Goal: Task Accomplishment & Management: Use online tool/utility

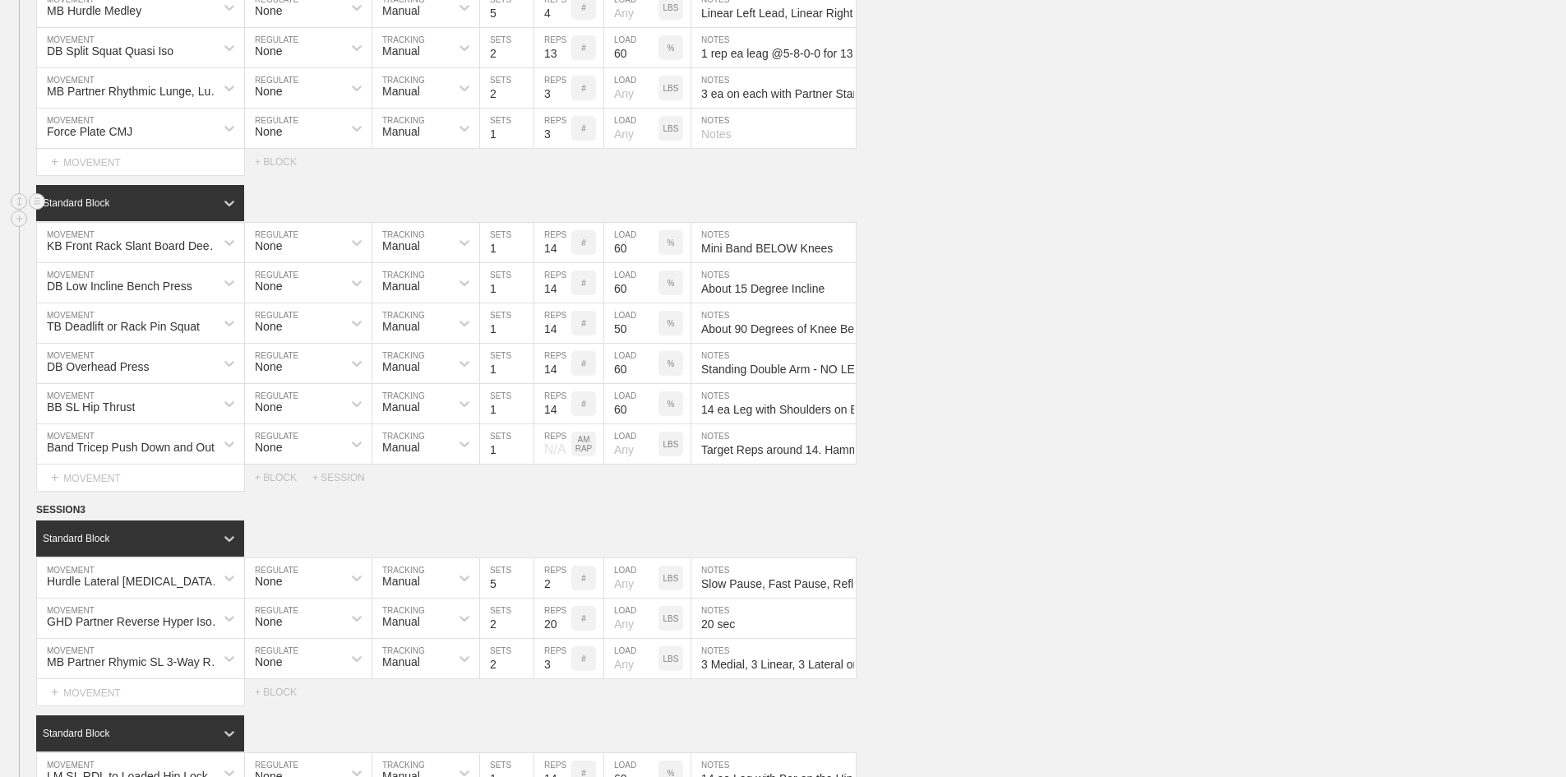
scroll to position [2348, 0]
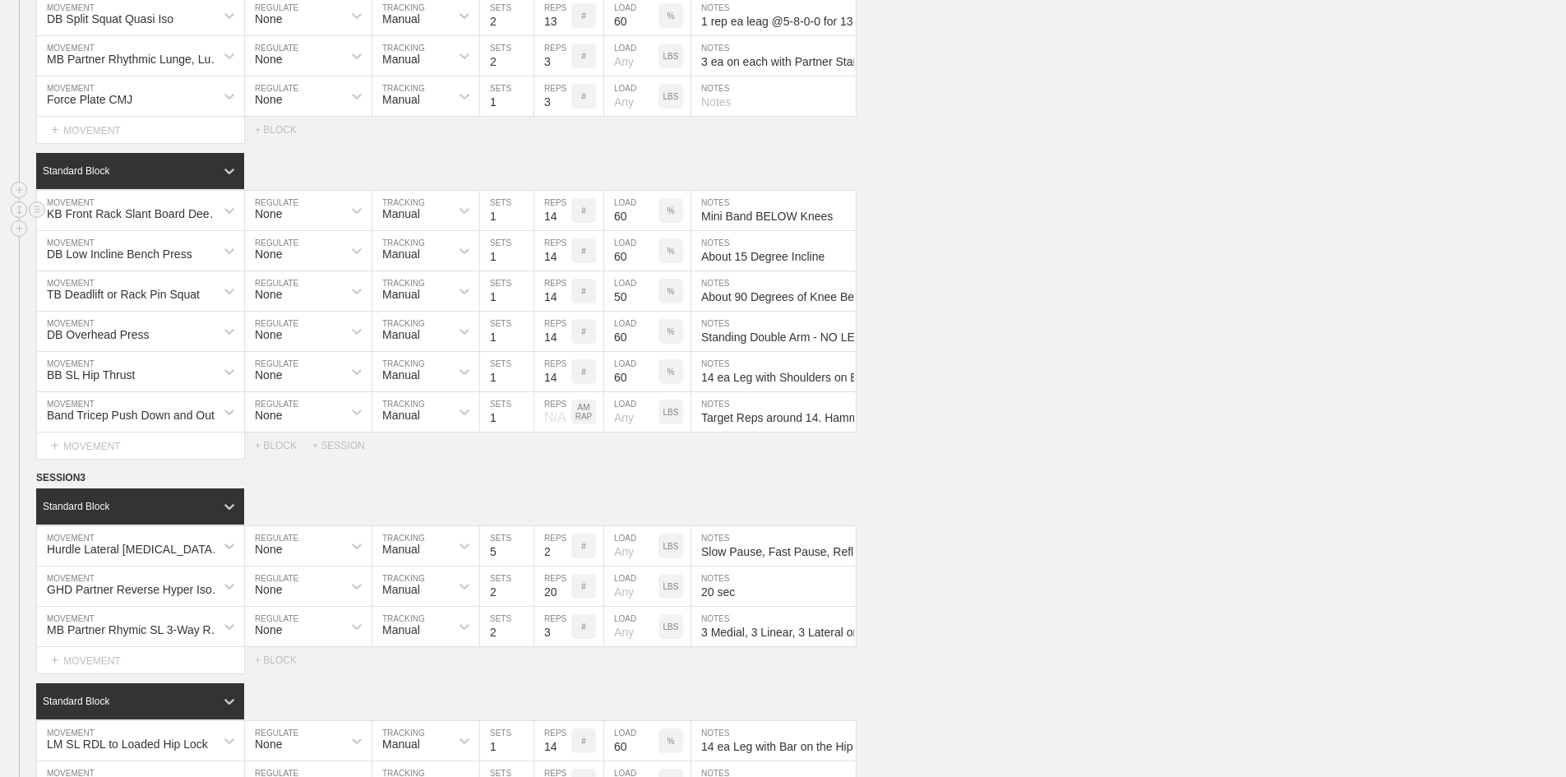
click at [617, 230] on input "60" at bounding box center [631, 210] width 54 height 39
click at [620, 270] on input "60" at bounding box center [631, 250] width 54 height 39
click at [618, 311] on input "50" at bounding box center [631, 290] width 54 height 39
click at [624, 351] on input "60" at bounding box center [631, 331] width 54 height 39
click at [621, 391] on input "60" at bounding box center [631, 371] width 54 height 39
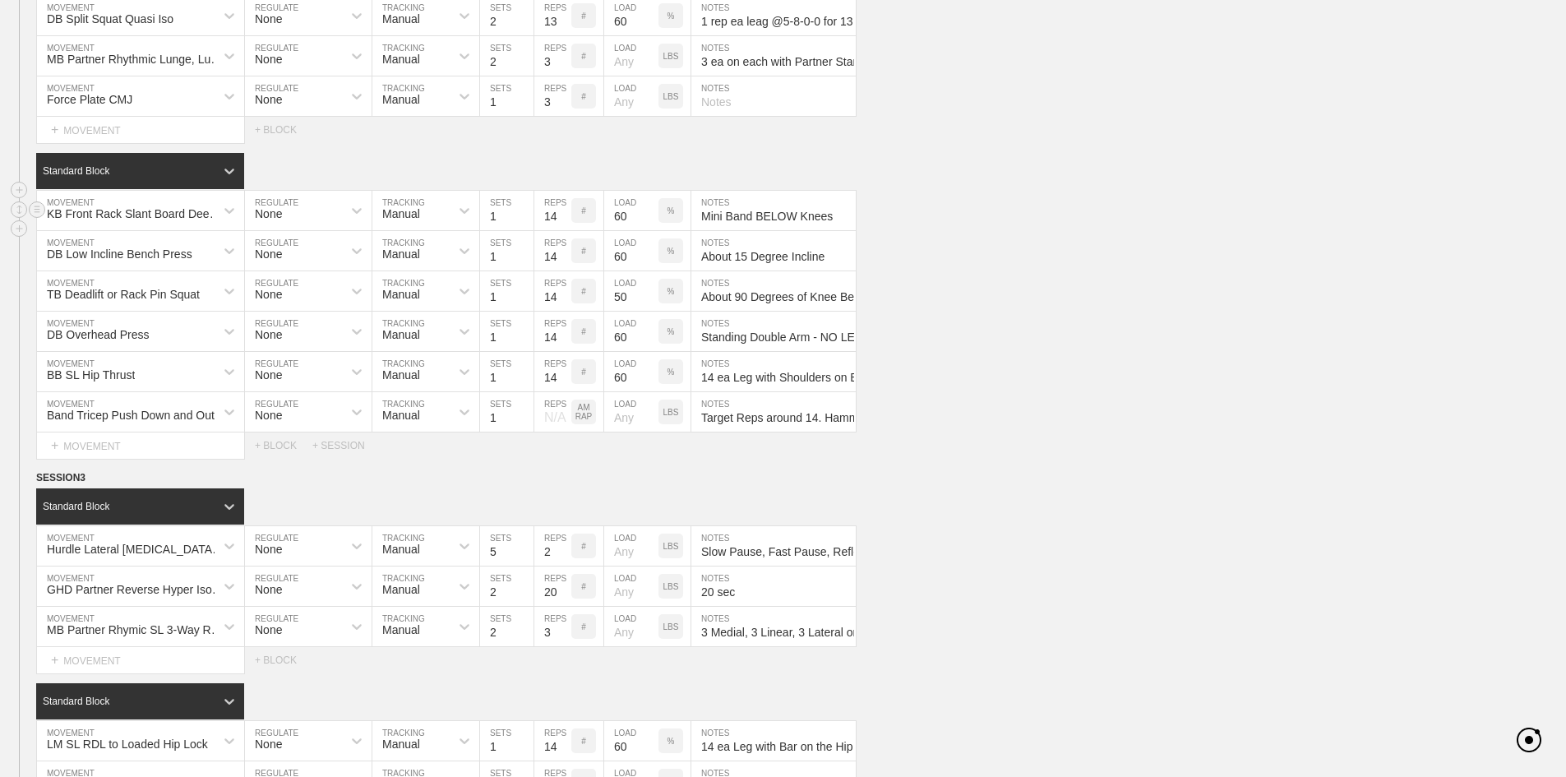
click at [625, 230] on input "60" at bounding box center [631, 210] width 54 height 39
click at [1023, 233] on div "Standard Block DUPLICATE INSERT MOVEMENT AFTER DELETE KB Front Rack Slant Board…" at bounding box center [783, 306] width 1566 height 306
click at [617, 230] on input "60" at bounding box center [631, 210] width 54 height 39
click at [1109, 231] on div "KB Front Rack Slant Board Deep Squat w/ Mini Band MOVEMENT None REGULATE Manual…" at bounding box center [783, 211] width 1566 height 40
click at [619, 230] on input "60" at bounding box center [631, 210] width 54 height 39
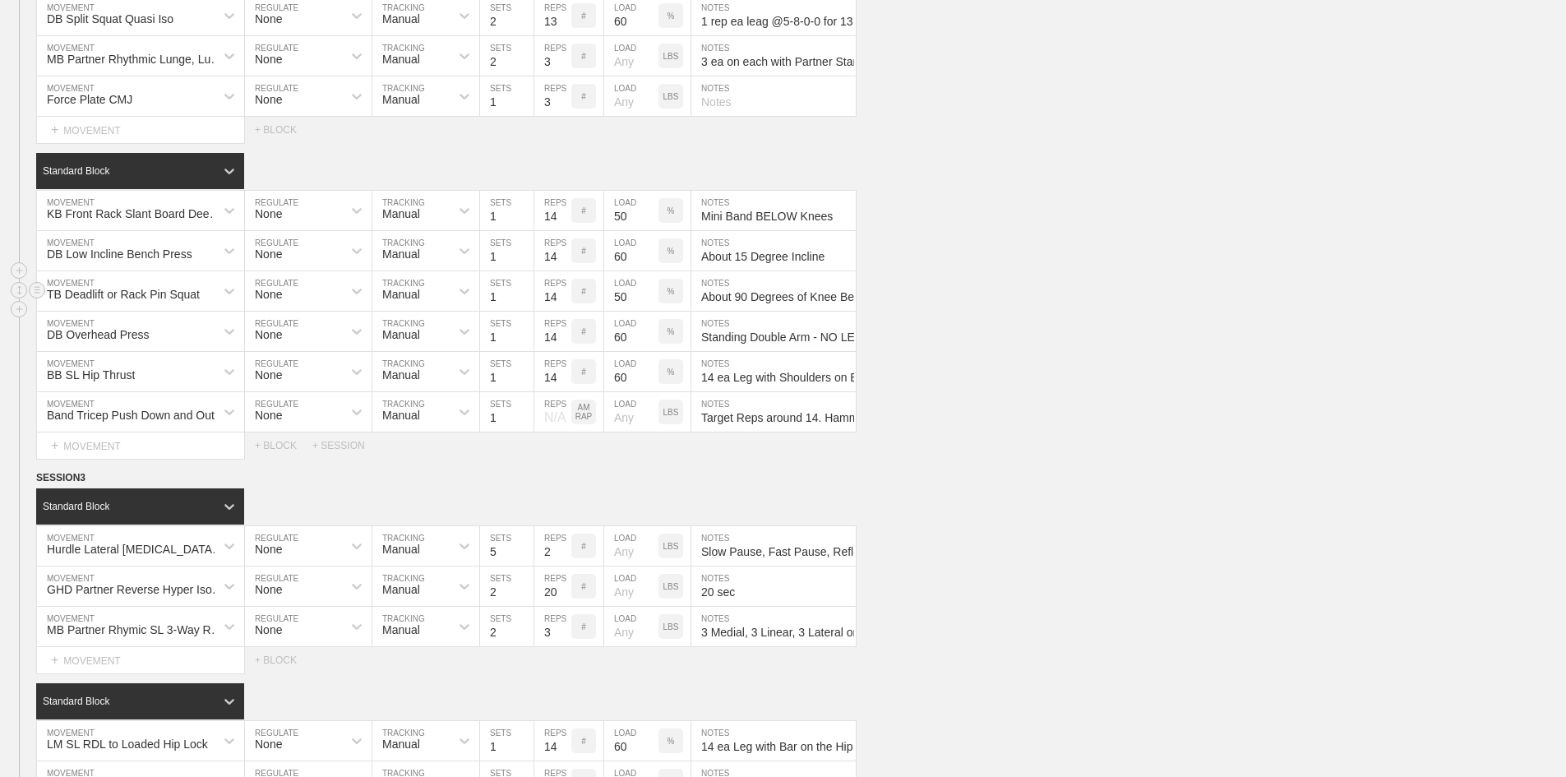
drag, startPoint x: 1195, startPoint y: 346, endPoint x: 1021, endPoint y: 331, distance: 175.0
click at [1195, 312] on div "TB Deadlift or Rack Pin Squat MOVEMENT None REGULATE Manual TRACKING 1 SETS 14 …" at bounding box center [783, 291] width 1566 height 40
click at [623, 270] on input "60" at bounding box center [631, 250] width 54 height 39
click at [1033, 312] on div "TB Deadlift or Rack Pin Squat MOVEMENT None REGULATE Manual TRACKING 1 SETS 14 …" at bounding box center [783, 291] width 1566 height 40
drag, startPoint x: 620, startPoint y: 295, endPoint x: 706, endPoint y: 292, distance: 86.4
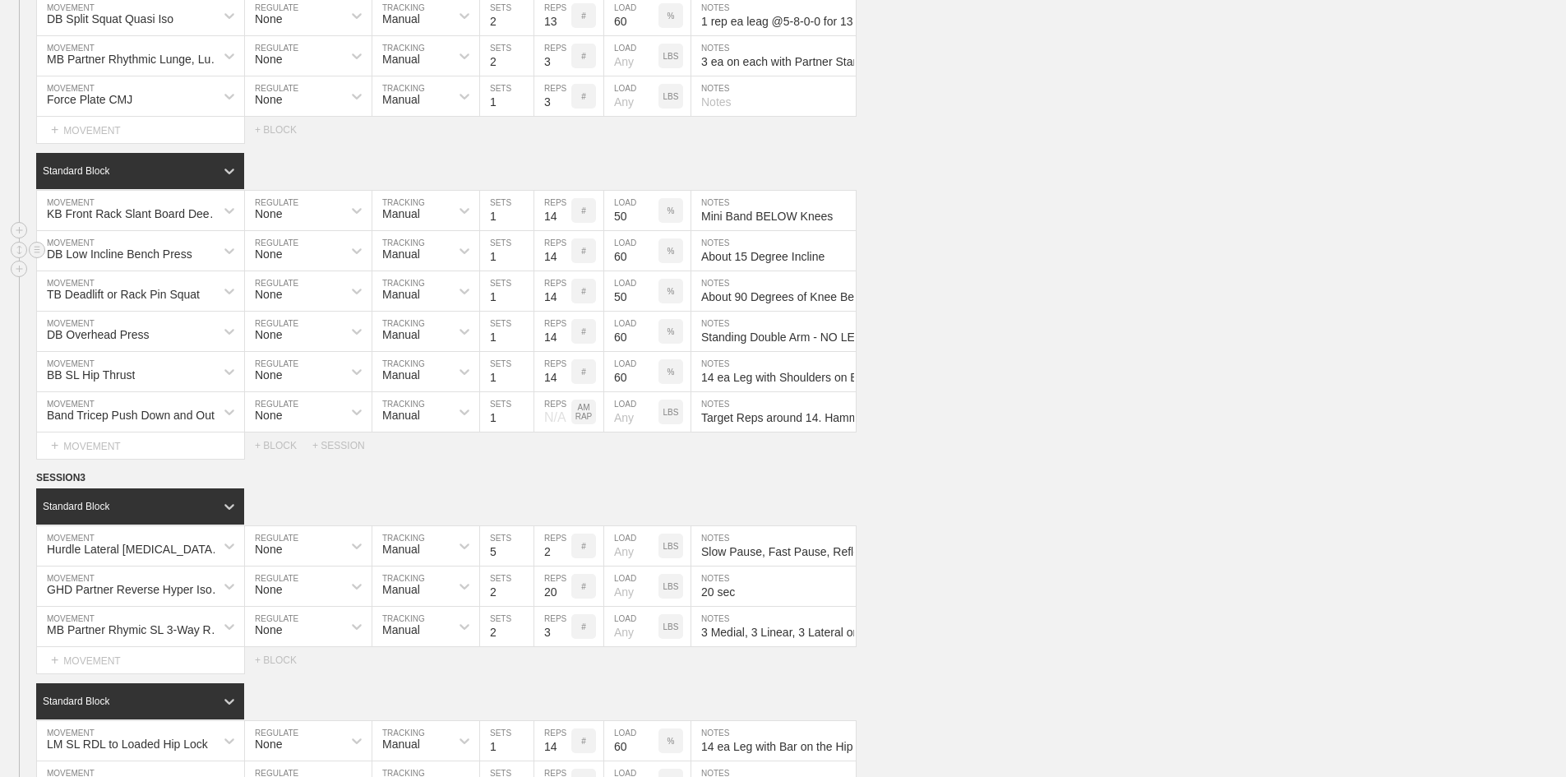
click at [620, 270] on input "60" at bounding box center [631, 250] width 54 height 39
click at [623, 230] on input "50" at bounding box center [631, 210] width 54 height 39
type input "60"
click at [1201, 271] on div "DB Low Incline Bench Press MOVEMENT None REGULATE Manual TRACKING 1 SETS 14 REP…" at bounding box center [783, 251] width 1566 height 40
click at [1216, 271] on div "DB Low Incline Bench Press MOVEMENT None REGULATE Manual TRACKING 1 SETS 14 REP…" at bounding box center [783, 251] width 1566 height 40
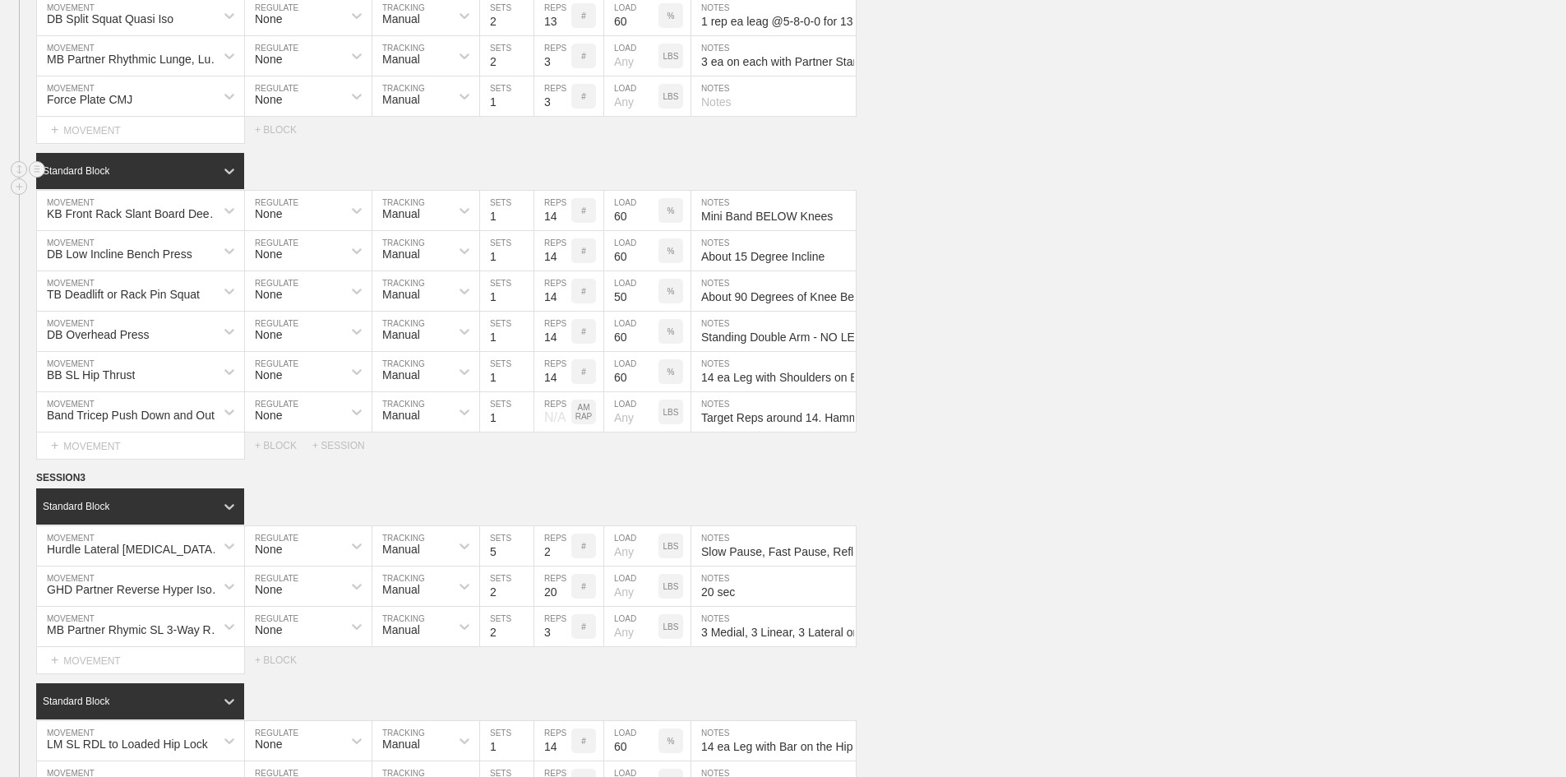
click at [1137, 189] on div "Standard Block" at bounding box center [801, 171] width 1530 height 36
click at [631, 270] on input "60" at bounding box center [631, 250] width 54 height 39
click at [1325, 189] on div "Standard Block" at bounding box center [801, 171] width 1530 height 36
click at [1199, 352] on div "DB Overhead Press MOVEMENT None REGULATE Manual TRACKING 1 SETS 14 REPS # 60 LO…" at bounding box center [783, 332] width 1566 height 40
click at [1130, 189] on div "Standard Block" at bounding box center [801, 171] width 1530 height 36
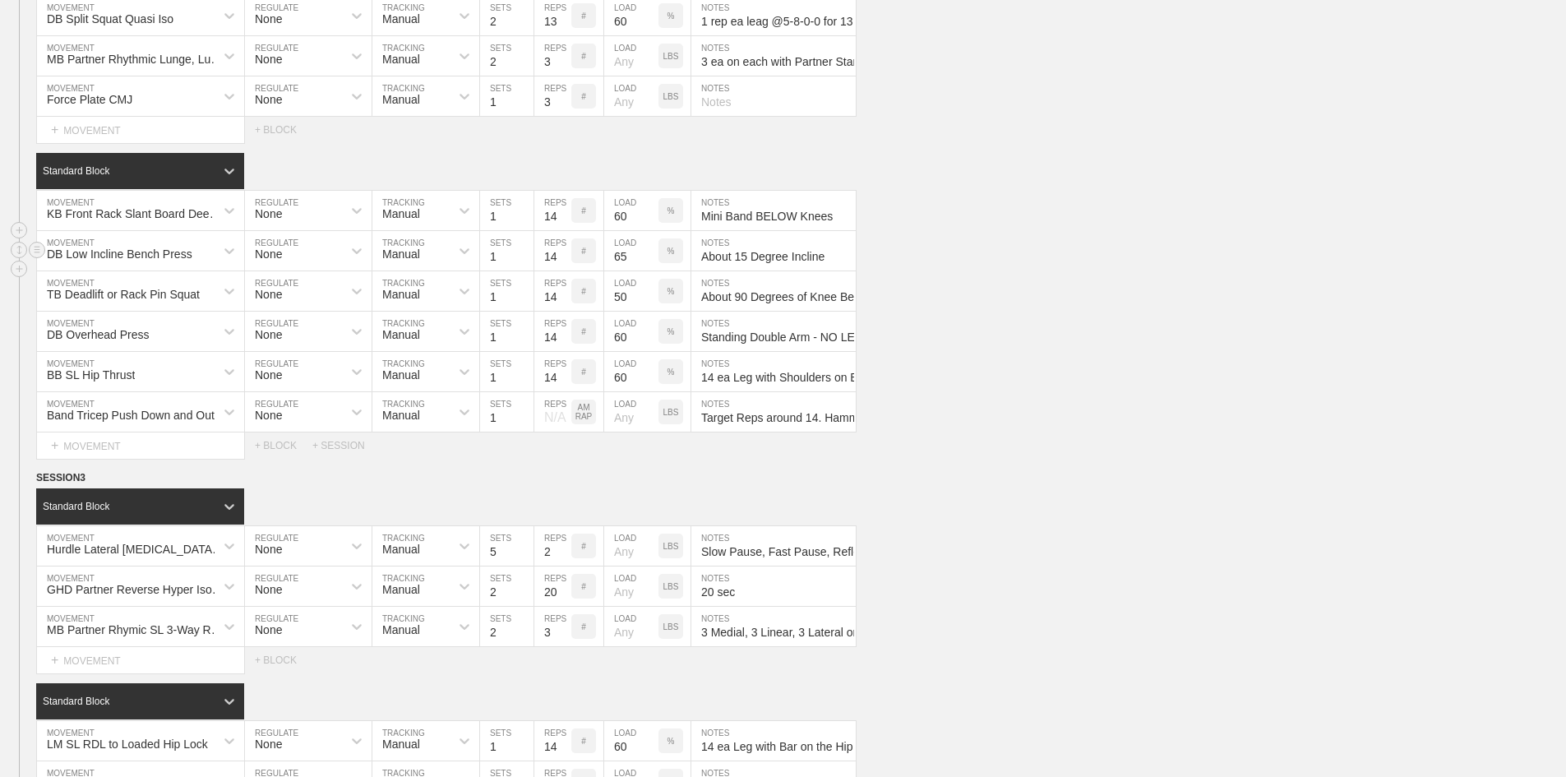
click at [625, 270] on input "65" at bounding box center [631, 250] width 54 height 39
click at [621, 351] on input "60" at bounding box center [631, 331] width 54 height 39
click at [1068, 271] on div "DB Low Incline Bench Press MOVEMENT None REGULATE Manual TRACKING 1 SETS 14 REP…" at bounding box center [783, 251] width 1566 height 40
click at [620, 270] on input "65" at bounding box center [631, 250] width 54 height 39
type input "68"
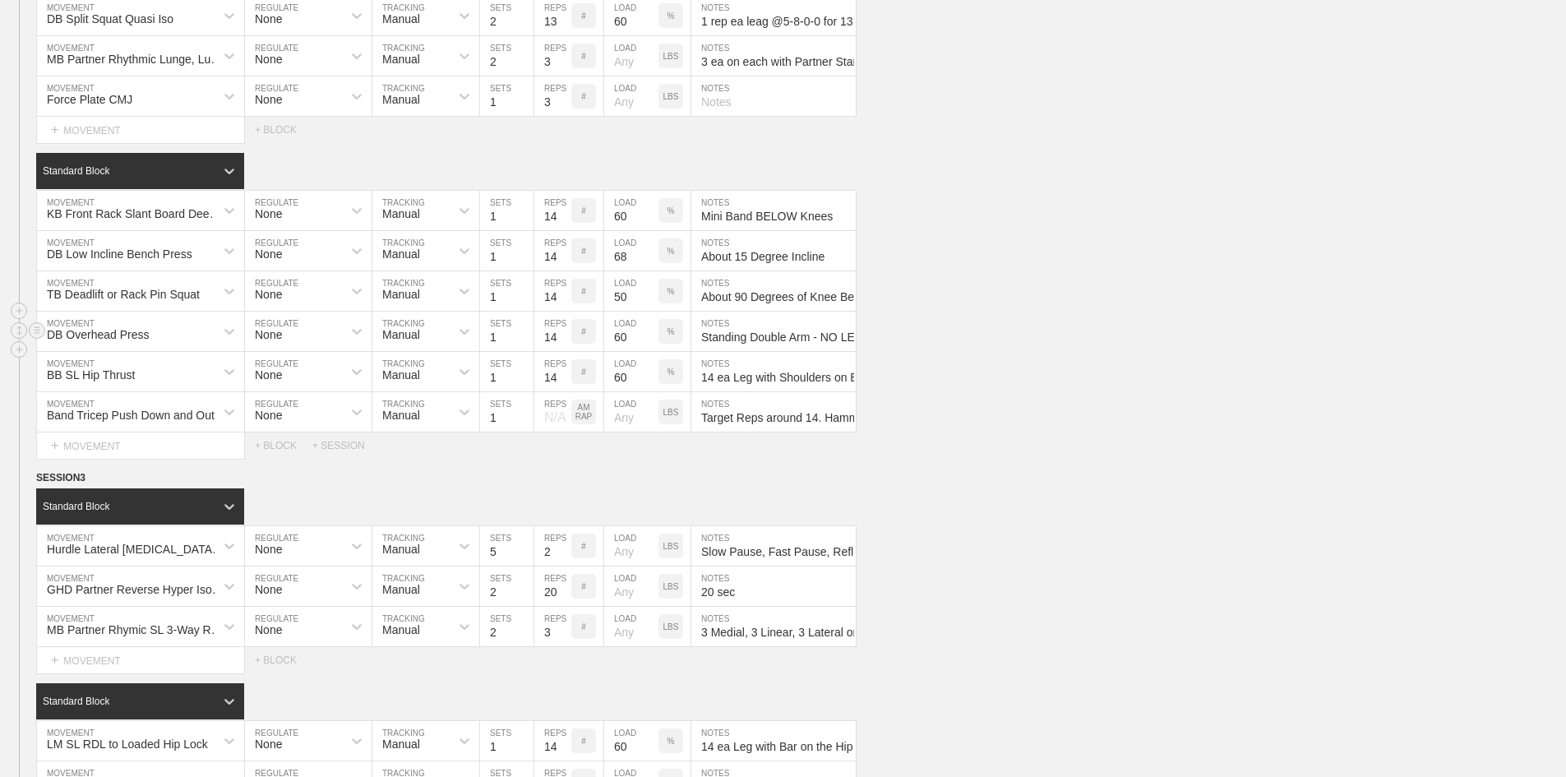
click at [952, 352] on div "DB Overhead Press MOVEMENT None REGULATE Manual TRACKING 1 SETS 14 REPS # 60 LO…" at bounding box center [783, 332] width 1566 height 40
click at [1039, 392] on div "BB SL Hip Thrust MOVEMENT None REGULATE Manual TRACKING 1 SETS 14 REPS # 60 LOA…" at bounding box center [783, 372] width 1566 height 40
click at [989, 459] on div "Select... MOVEMENT + MOVEMENT + BLOCK + SESSION" at bounding box center [783, 445] width 1566 height 26
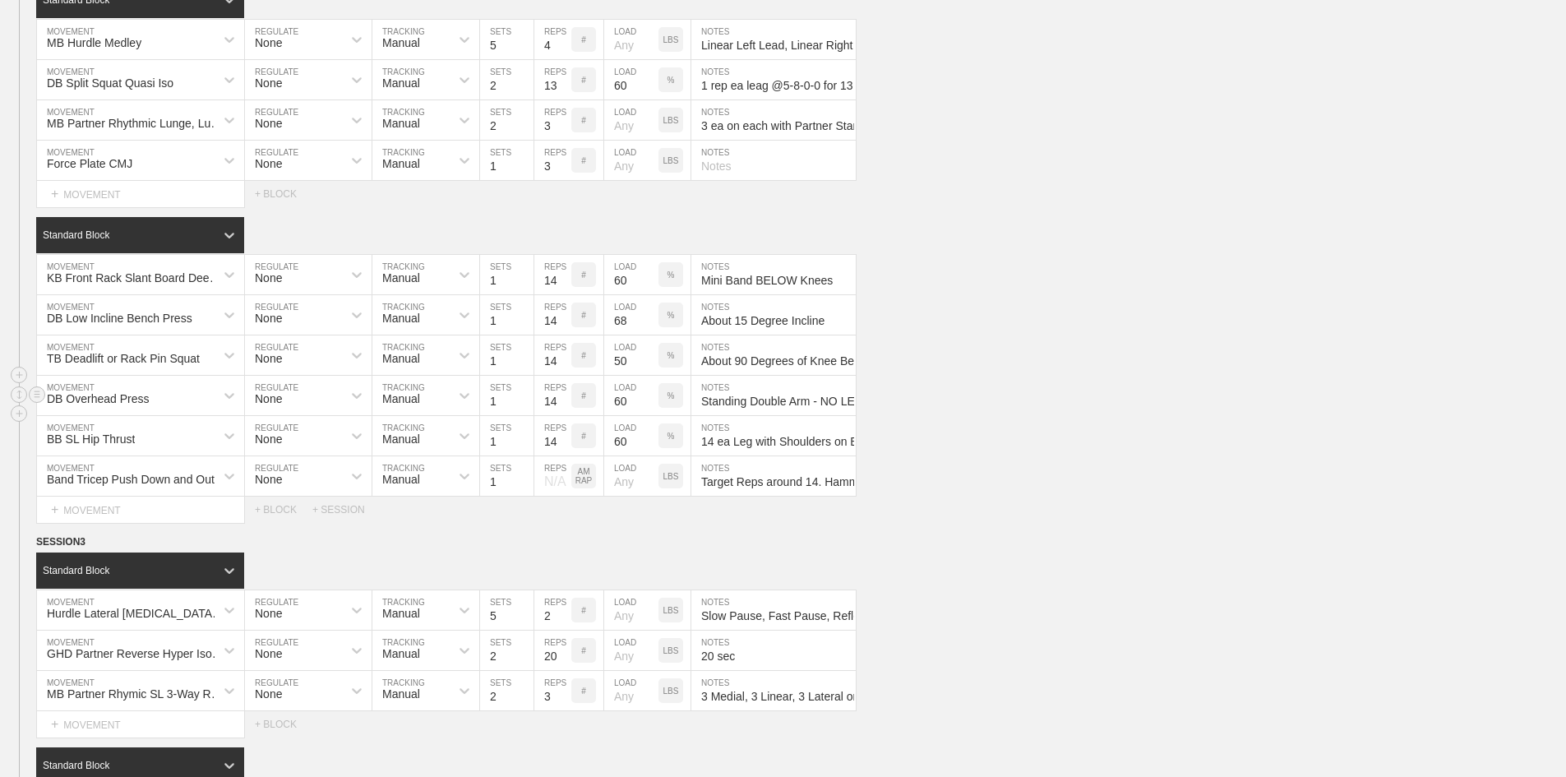
scroll to position [2266, 0]
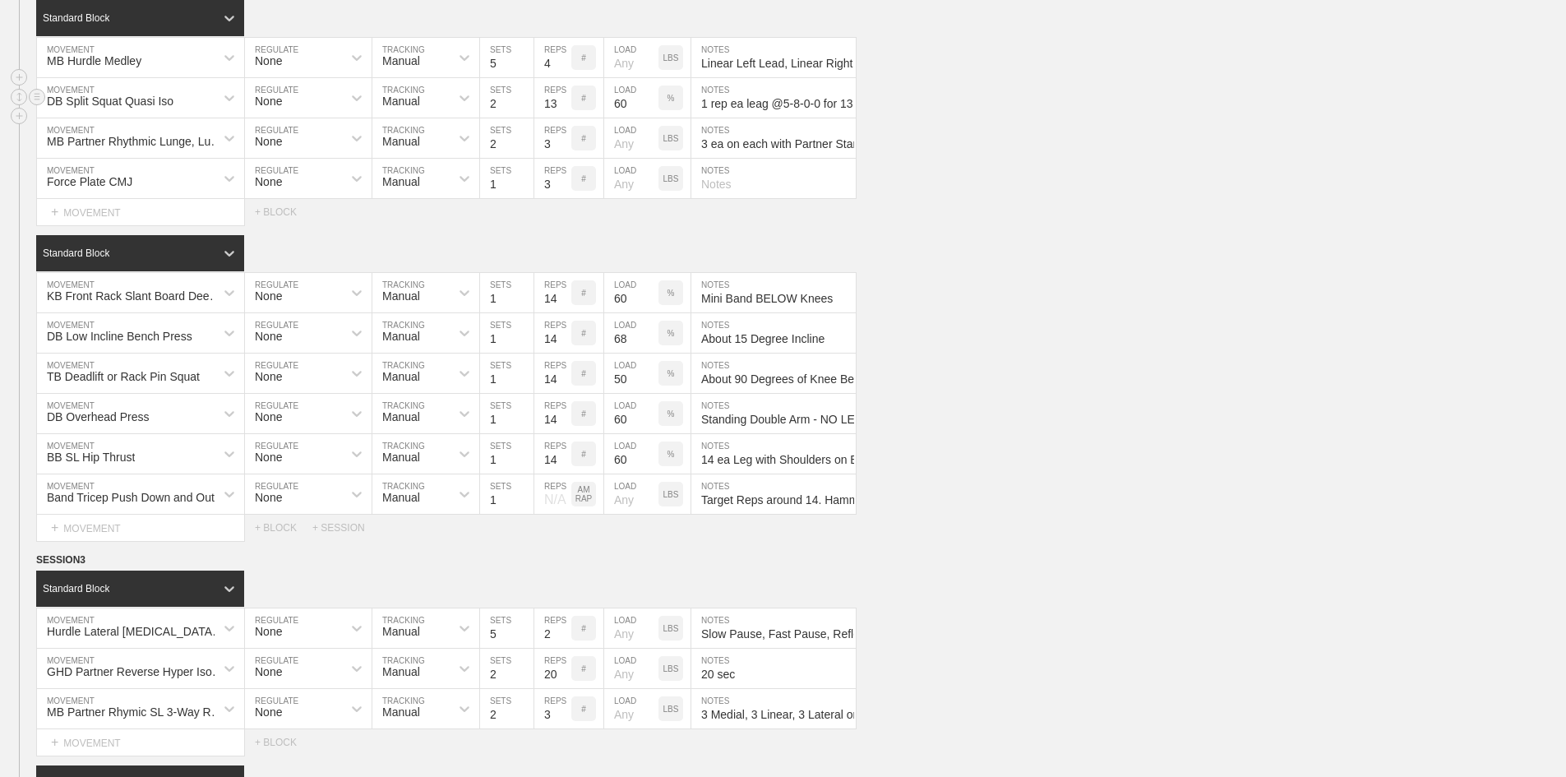
click at [1153, 118] on div "DB Split Squat Quasi Iso MOVEMENT None REGULATE Manual TRACKING 2 SETS 13 REPS …" at bounding box center [783, 98] width 1566 height 40
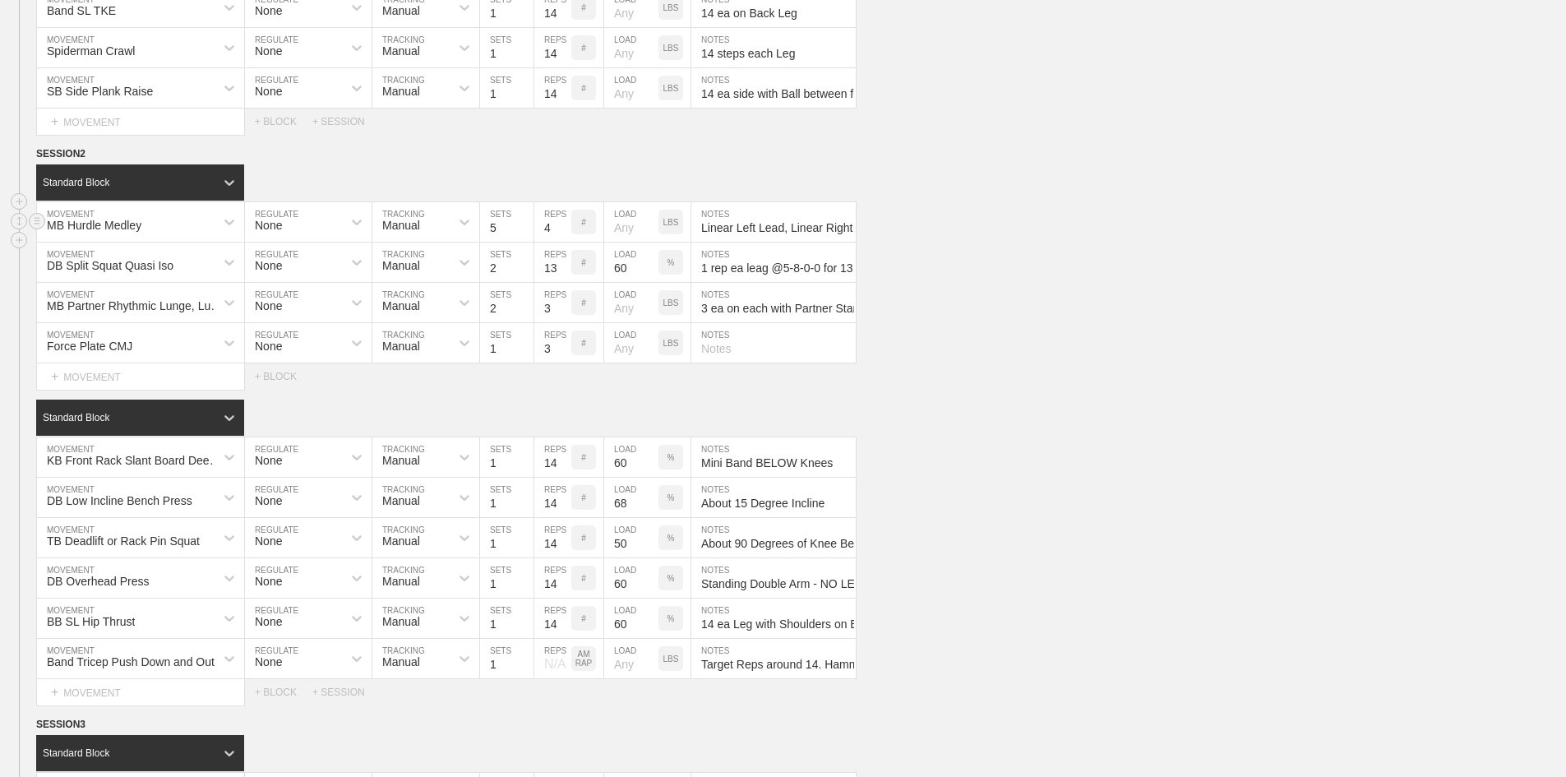
scroll to position [2184, 0]
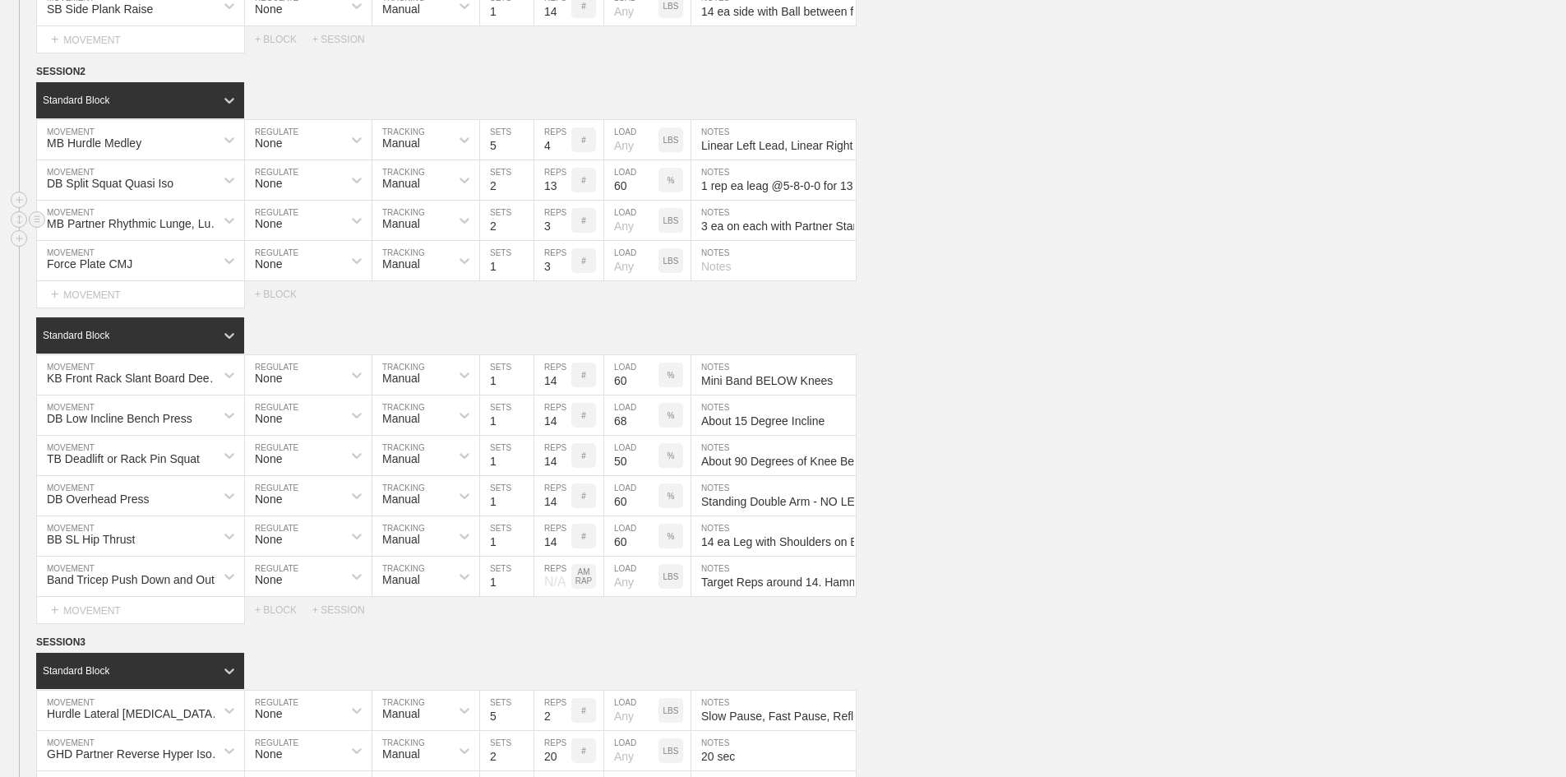
click at [1120, 241] on div "MB Partner Rhythmic Lunge, Lunge, Squat MOVEMENT None REGULATE Manual TRACKING …" at bounding box center [783, 221] width 1566 height 40
